Goal: Use online tool/utility: Utilize a website feature to perform a specific function

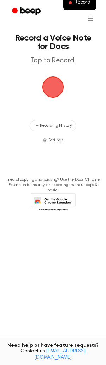
click at [57, 97] on span "button" at bounding box center [53, 87] width 20 height 20
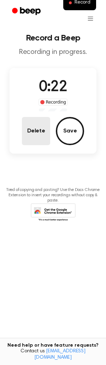
click at [39, 119] on button "Delete" at bounding box center [36, 131] width 28 height 28
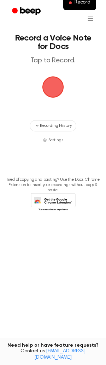
click at [52, 93] on span "button" at bounding box center [53, 87] width 20 height 20
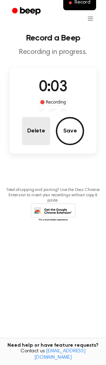
click at [36, 136] on button "Delete" at bounding box center [36, 131] width 28 height 28
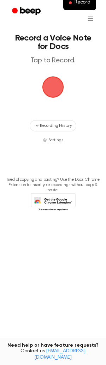
click at [51, 89] on span "button" at bounding box center [53, 87] width 20 height 20
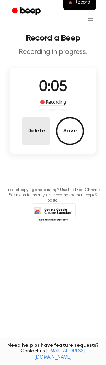
click at [37, 131] on button "Delete" at bounding box center [36, 131] width 28 height 28
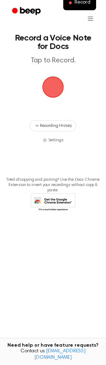
click at [50, 93] on span "button" at bounding box center [53, 87] width 20 height 20
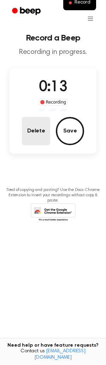
click at [38, 138] on button "Delete" at bounding box center [36, 131] width 28 height 28
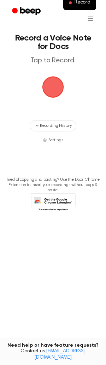
click at [52, 96] on span "button" at bounding box center [53, 87] width 20 height 20
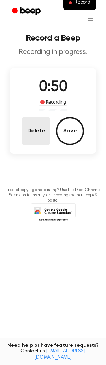
click at [26, 131] on button "Delete" at bounding box center [36, 131] width 28 height 28
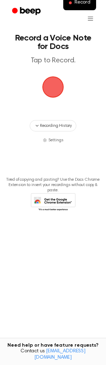
click at [62, 91] on span "button" at bounding box center [53, 87] width 20 height 20
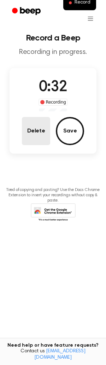
click at [34, 135] on button "Delete" at bounding box center [36, 131] width 28 height 28
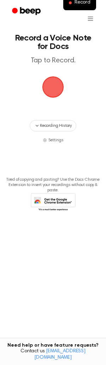
click at [45, 79] on span "button" at bounding box center [53, 87] width 20 height 20
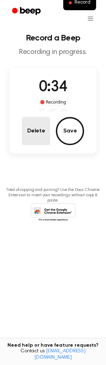
click at [36, 124] on button "Delete" at bounding box center [36, 131] width 28 height 28
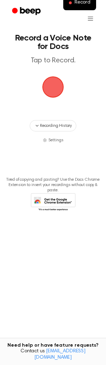
click at [50, 93] on span "button" at bounding box center [53, 87] width 20 height 20
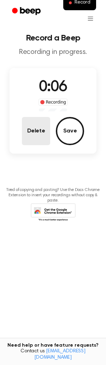
click at [42, 144] on button "Delete" at bounding box center [36, 131] width 28 height 28
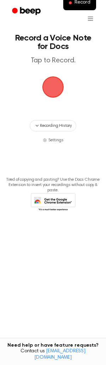
click at [50, 80] on span "button" at bounding box center [53, 87] width 20 height 20
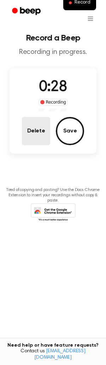
click at [35, 131] on button "Delete" at bounding box center [36, 131] width 28 height 28
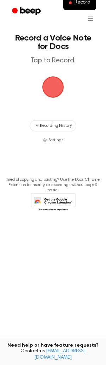
click at [52, 86] on span "button" at bounding box center [53, 87] width 20 height 20
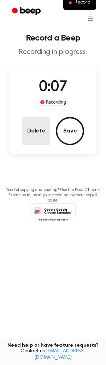
click at [41, 118] on button "Delete" at bounding box center [36, 131] width 28 height 28
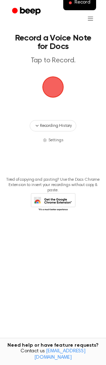
click at [52, 91] on span "button" at bounding box center [53, 87] width 20 height 20
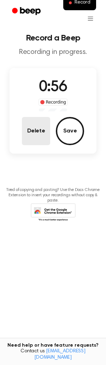
click at [37, 123] on button "Delete" at bounding box center [36, 131] width 28 height 28
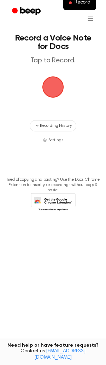
click at [52, 81] on span "button" at bounding box center [53, 87] width 20 height 20
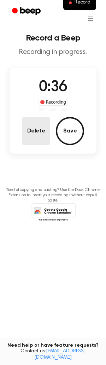
click at [40, 132] on button "Delete" at bounding box center [36, 131] width 28 height 28
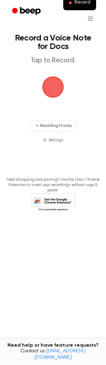
click at [48, 89] on span "button" at bounding box center [53, 87] width 20 height 20
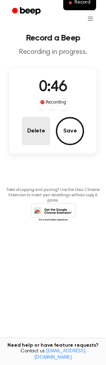
click at [25, 123] on button "Delete" at bounding box center [36, 131] width 28 height 28
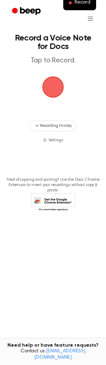
click at [58, 83] on span "button" at bounding box center [53, 87] width 20 height 20
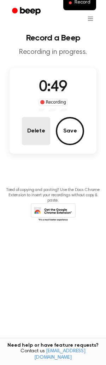
click at [42, 131] on button "Delete" at bounding box center [36, 131] width 28 height 28
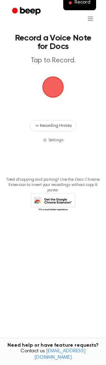
click at [50, 84] on span "button" at bounding box center [53, 87] width 20 height 20
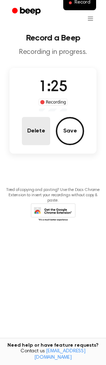
click at [43, 133] on button "Delete" at bounding box center [36, 131] width 28 height 28
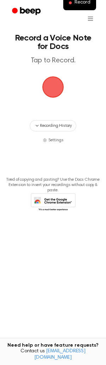
click at [60, 94] on span "button" at bounding box center [53, 87] width 20 height 20
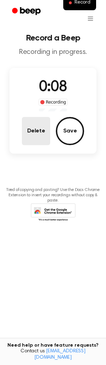
click at [31, 137] on button "Delete" at bounding box center [36, 131] width 28 height 28
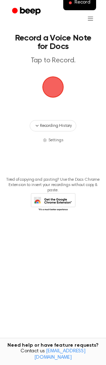
click at [55, 92] on span "button" at bounding box center [53, 87] width 20 height 20
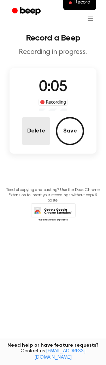
click at [31, 135] on button "Delete" at bounding box center [36, 131] width 28 height 28
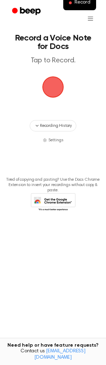
click at [57, 82] on span "button" at bounding box center [53, 87] width 20 height 20
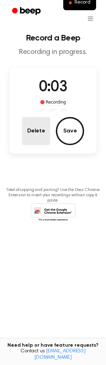
click at [43, 135] on button "Delete" at bounding box center [36, 131] width 28 height 28
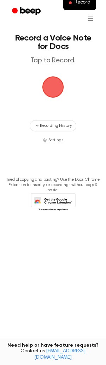
click at [51, 86] on span "button" at bounding box center [53, 87] width 20 height 20
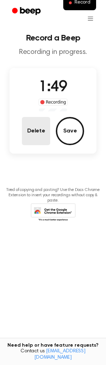
click at [36, 136] on button "Delete" at bounding box center [36, 131] width 28 height 28
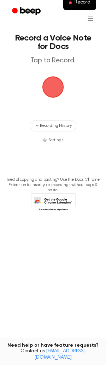
click at [50, 97] on span "button" at bounding box center [53, 87] width 20 height 20
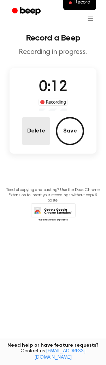
click at [37, 136] on button "Delete" at bounding box center [36, 131] width 28 height 28
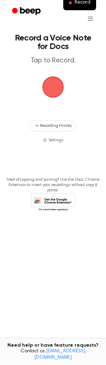
click at [52, 85] on span "button" at bounding box center [53, 87] width 20 height 20
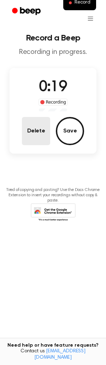
click at [34, 143] on button "Delete" at bounding box center [36, 131] width 28 height 28
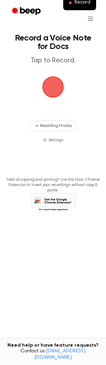
click at [49, 82] on span "button" at bounding box center [53, 87] width 20 height 20
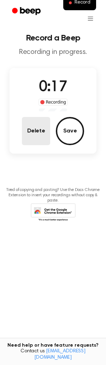
click at [44, 123] on button "Delete" at bounding box center [36, 131] width 28 height 28
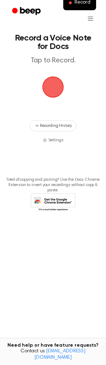
click at [56, 88] on span "button" at bounding box center [53, 87] width 20 height 20
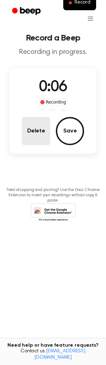
click at [38, 125] on button "Delete" at bounding box center [36, 131] width 28 height 28
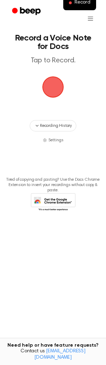
click at [50, 89] on span "button" at bounding box center [53, 87] width 20 height 20
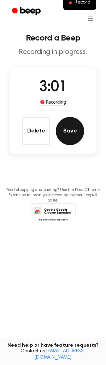
click at [75, 124] on button "Save" at bounding box center [70, 131] width 28 height 28
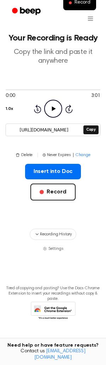
click at [46, 109] on icon "Play Audio" at bounding box center [53, 109] width 18 height 18
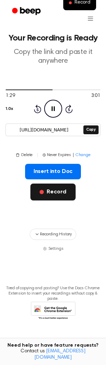
click at [55, 189] on button "Record" at bounding box center [52, 192] width 45 height 17
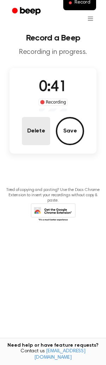
click at [29, 136] on button "Delete" at bounding box center [36, 131] width 28 height 28
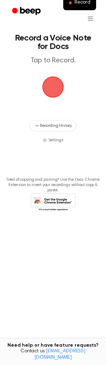
click at [53, 92] on span "button" at bounding box center [53, 87] width 20 height 20
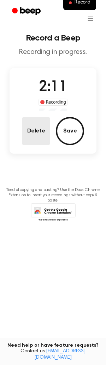
click at [41, 136] on button "Delete" at bounding box center [36, 131] width 28 height 28
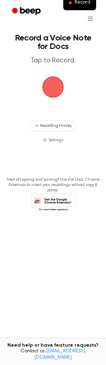
click at [50, 92] on span "button" at bounding box center [53, 87] width 20 height 20
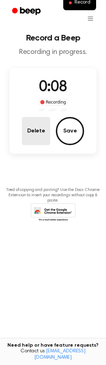
click at [44, 127] on button "Delete" at bounding box center [36, 131] width 28 height 28
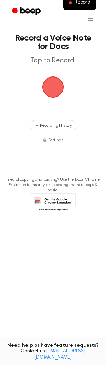
click at [50, 95] on span "button" at bounding box center [53, 87] width 20 height 20
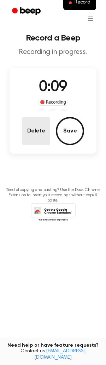
click at [34, 140] on button "Delete" at bounding box center [36, 131] width 28 height 28
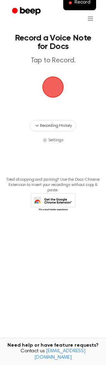
click at [50, 82] on span "button" at bounding box center [53, 87] width 20 height 20
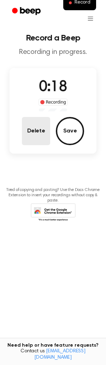
click at [25, 135] on button "Delete" at bounding box center [36, 131] width 28 height 28
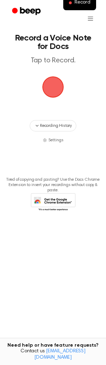
click at [48, 93] on span "button" at bounding box center [53, 87] width 20 height 20
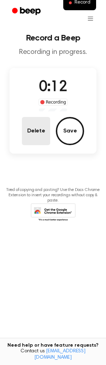
click at [37, 128] on button "Delete" at bounding box center [36, 131] width 28 height 28
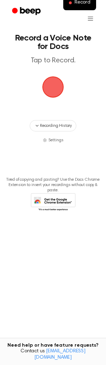
click at [47, 85] on span "button" at bounding box center [53, 87] width 20 height 20
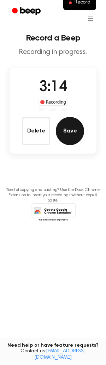
click at [62, 130] on button "Save" at bounding box center [70, 131] width 28 height 28
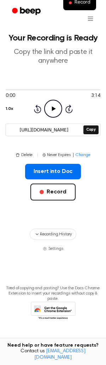
click at [53, 110] on icon at bounding box center [53, 108] width 4 height 5
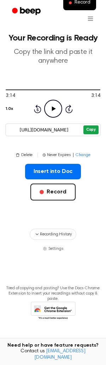
click at [88, 126] on button "Copy" at bounding box center [90, 129] width 15 height 9
